Goal: Task Accomplishment & Management: Use online tool/utility

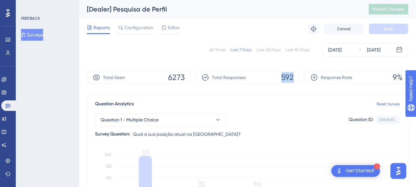
drag, startPoint x: 281, startPoint y: 77, endPoint x: 306, endPoint y: 80, distance: 24.8
click at [306, 80] on div "Total Seen 6273 Total Responses 592 Response Rate 9%" at bounding box center [247, 77] width 321 height 13
click at [306, 80] on div "Response Rate 9%" at bounding box center [356, 77] width 104 height 13
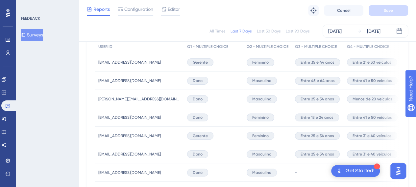
scroll to position [175, 0]
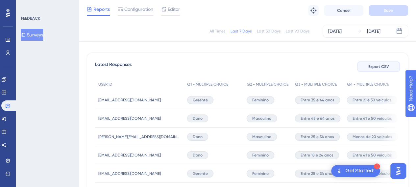
click at [378, 67] on span "Export CSV" at bounding box center [378, 66] width 21 height 5
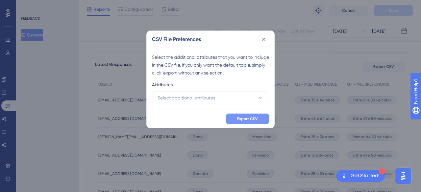
click at [244, 124] on div "Export CSV" at bounding box center [211, 119] width 128 height 18
click at [238, 118] on span "Export CSV" at bounding box center [247, 118] width 21 height 5
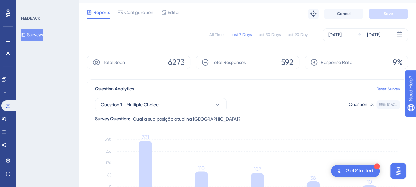
scroll to position [15, 0]
click at [180, 30] on div "All Times Last 7 Days Last 30 Days Last 90 Days [DATE] [DATE]" at bounding box center [247, 34] width 321 height 13
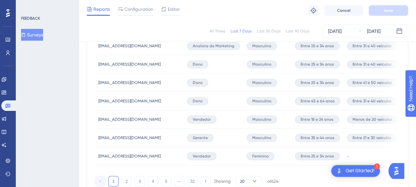
scroll to position [512, 0]
